Goal: Find specific page/section: Find specific page/section

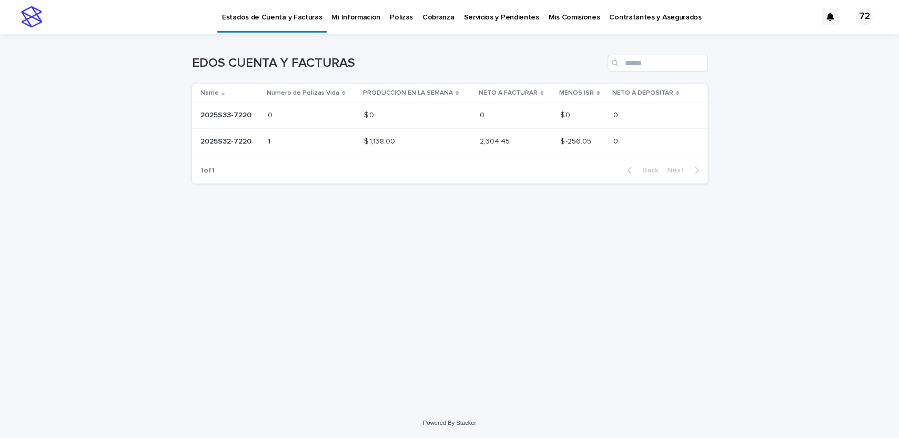
click at [376, 139] on p "$ 1,138.00" at bounding box center [380, 140] width 33 height 11
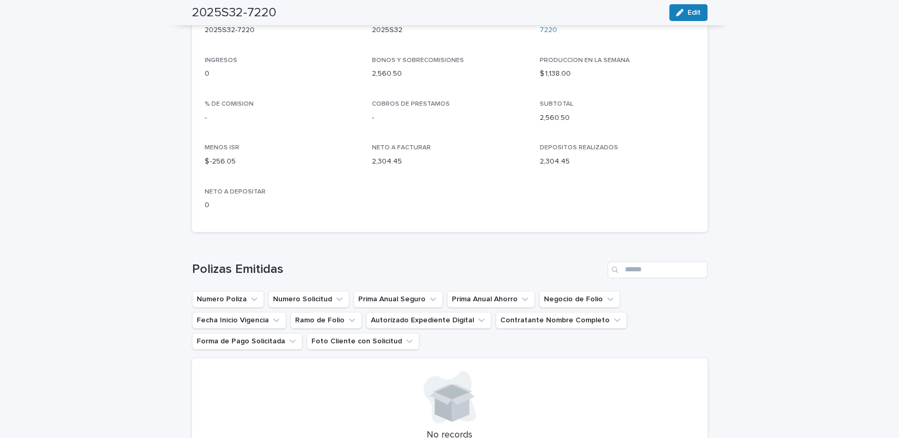
scroll to position [43, 0]
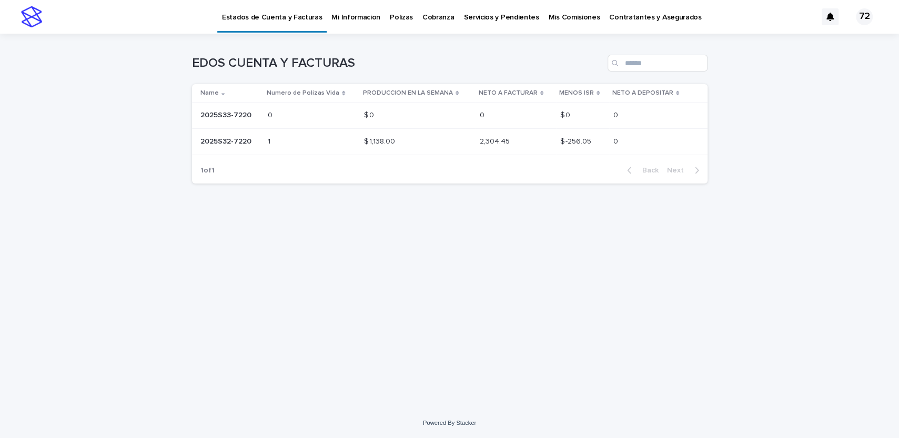
click at [254, 113] on p at bounding box center [229, 115] width 59 height 9
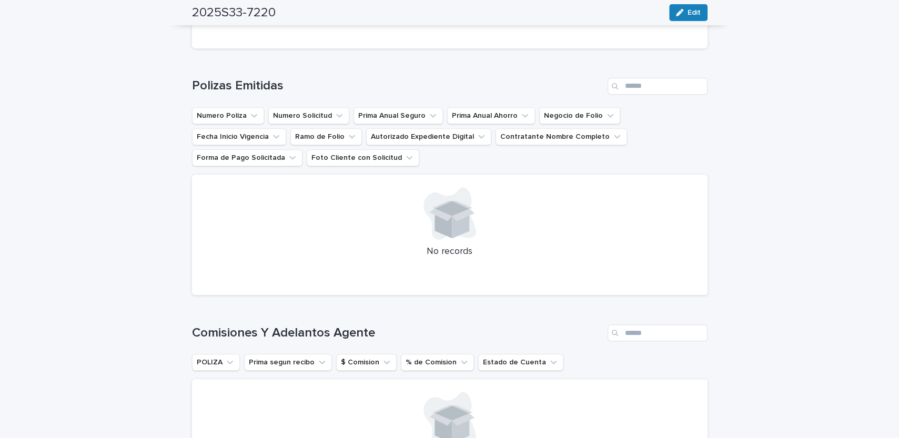
scroll to position [337, 0]
